Goal: Information Seeking & Learning: Find specific fact

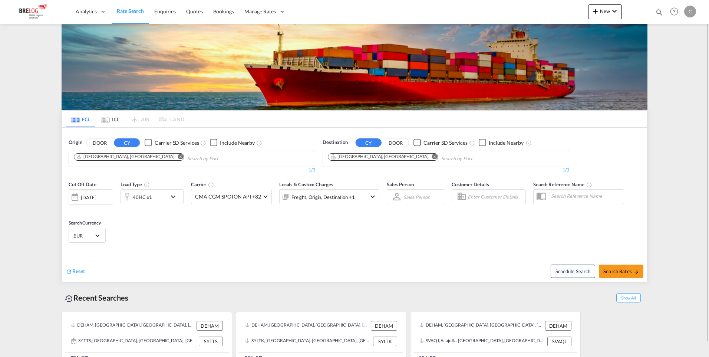
click at [178, 157] on md-icon "Remove" at bounding box center [181, 157] width 6 height 6
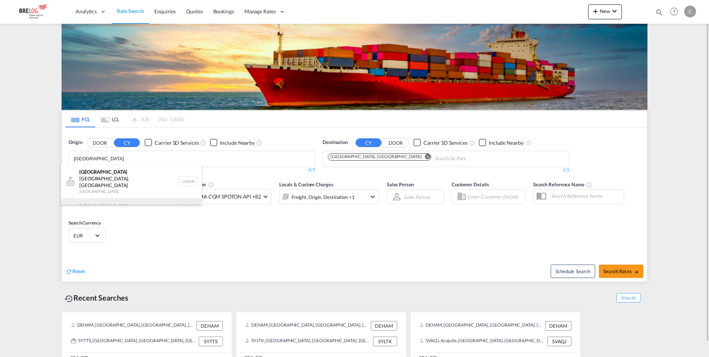
type input "[GEOGRAPHIC_DATA]"
click at [98, 198] on div "[GEOGRAPHIC_DATA] [GEOGRAPHIC_DATA] NLRTM" at bounding box center [131, 209] width 141 height 22
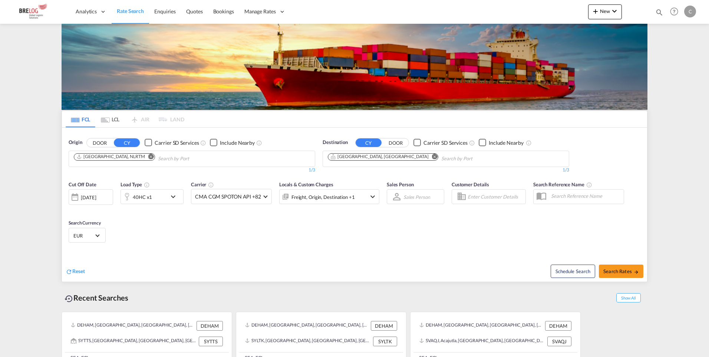
click at [432, 156] on md-icon "Remove" at bounding box center [435, 157] width 6 height 6
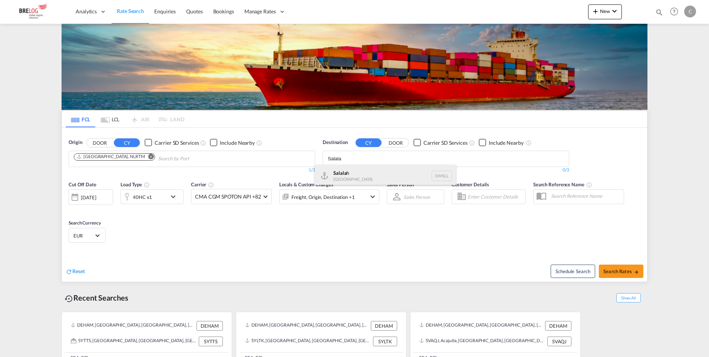
type input "Salala"
click at [342, 175] on div "Salala h [GEOGRAPHIC_DATA] [GEOGRAPHIC_DATA]" at bounding box center [385, 176] width 141 height 22
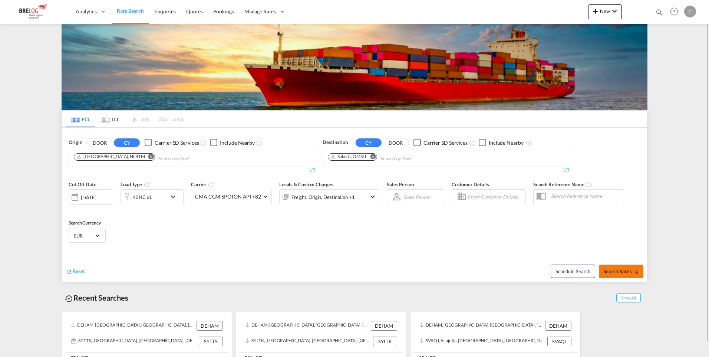
click at [622, 270] on span "Search Rates" at bounding box center [621, 271] width 36 height 6
type input "NLRTM to OMSLL / [DATE]"
